Goal: Information Seeking & Learning: Learn about a topic

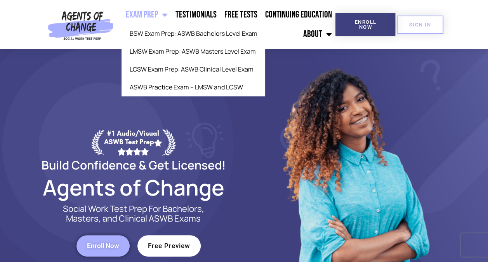
click at [167, 12] on span "Menu" at bounding box center [163, 14] width 10 height 17
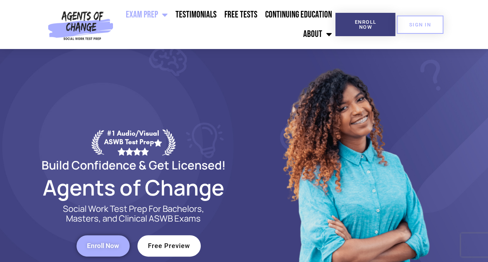
click at [167, 12] on span "Menu" at bounding box center [163, 14] width 10 height 17
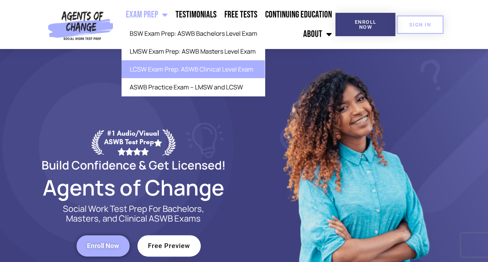
click at [158, 64] on link "LCSW Exam Prep: ASWB Clinical Level Exam" at bounding box center [193, 69] width 143 height 18
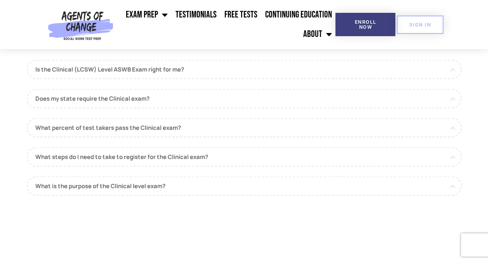
scroll to position [720, 0]
